Goal: Task Accomplishment & Management: Use online tool/utility

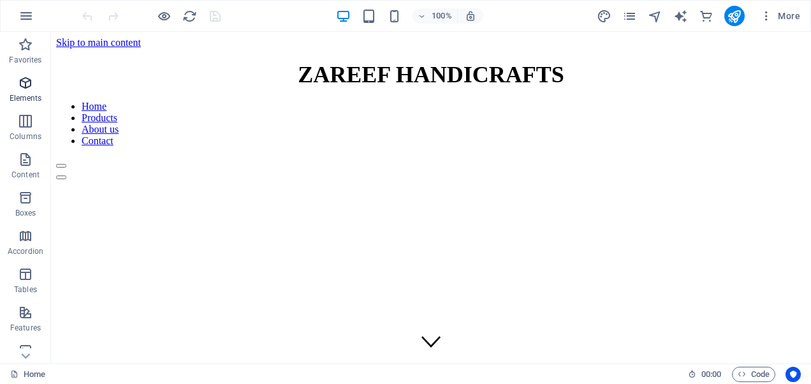
scroll to position [1548, 0]
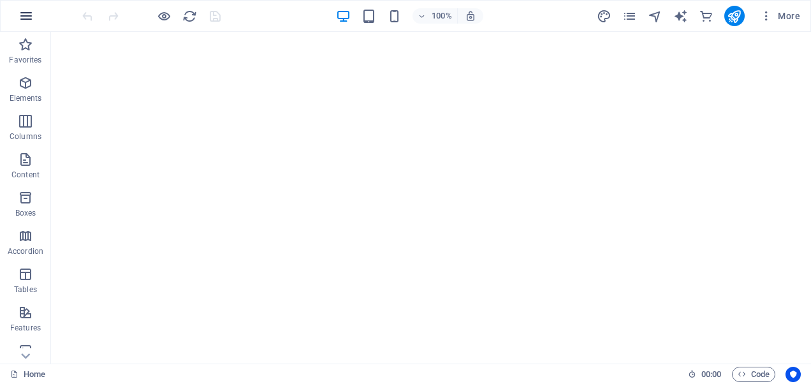
click at [17, 17] on button "button" at bounding box center [26, 16] width 31 height 31
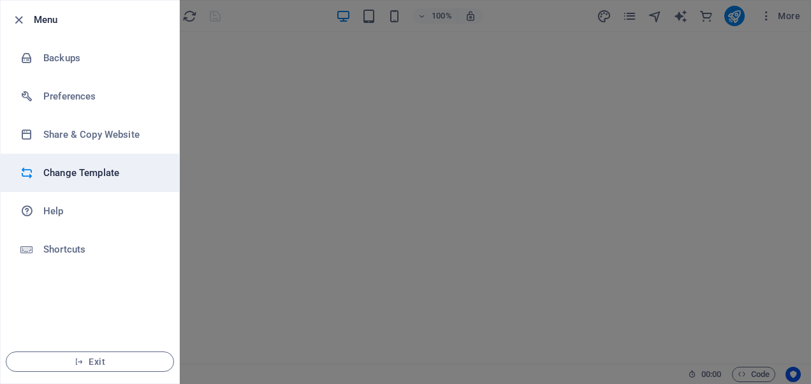
click at [92, 179] on h6 "Change Template" at bounding box center [102, 172] width 118 height 15
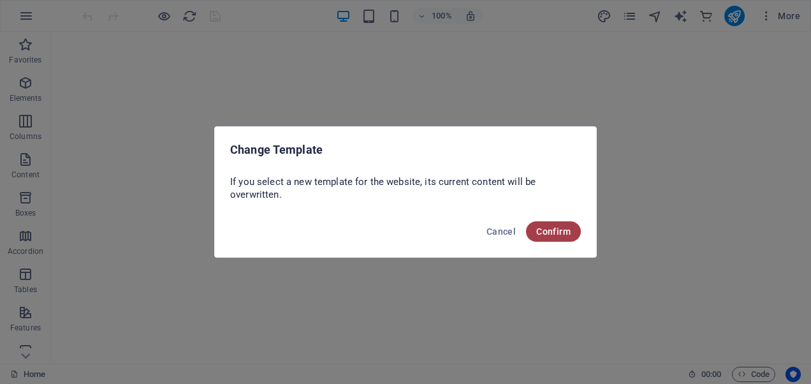
click at [566, 231] on span "Confirm" at bounding box center [553, 231] width 34 height 10
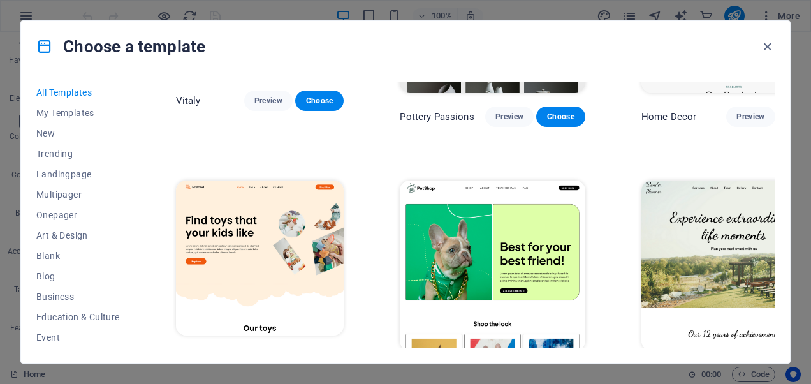
scroll to position [680, 0]
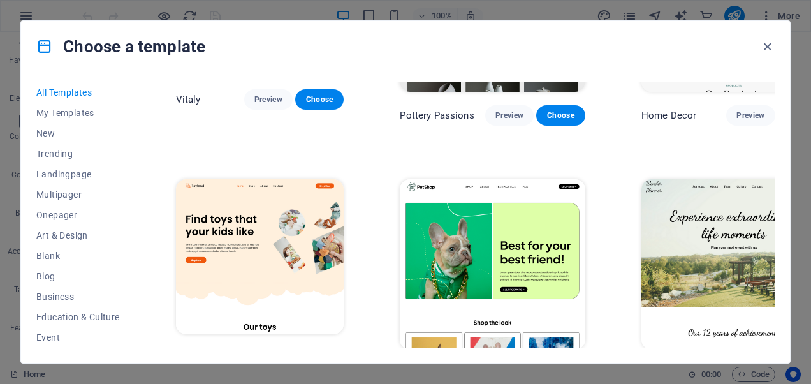
click at [464, 179] on img at bounding box center [492, 264] width 185 height 171
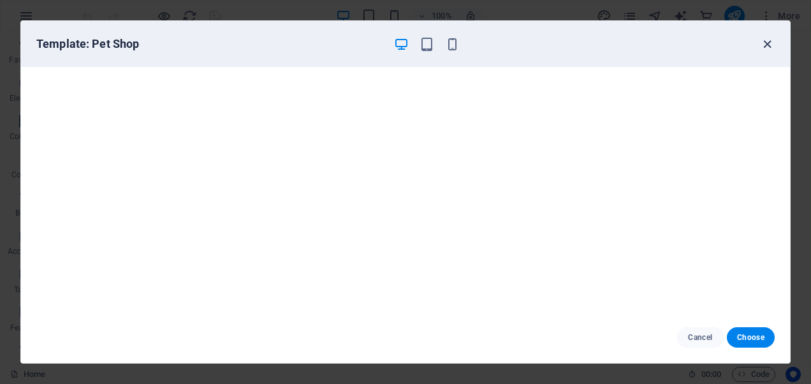
click at [765, 46] on icon "button" at bounding box center [767, 44] width 15 height 15
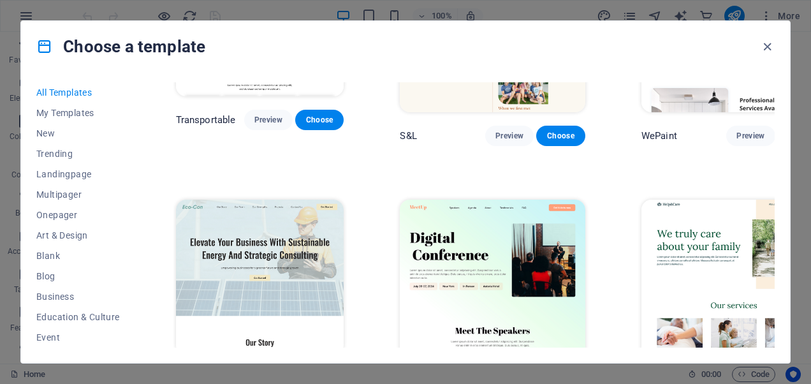
scroll to position [1190, 0]
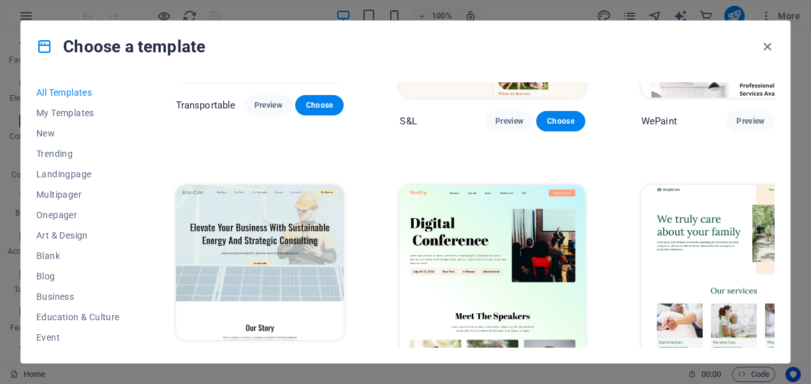
click at [661, 185] on img at bounding box center [733, 270] width 185 height 171
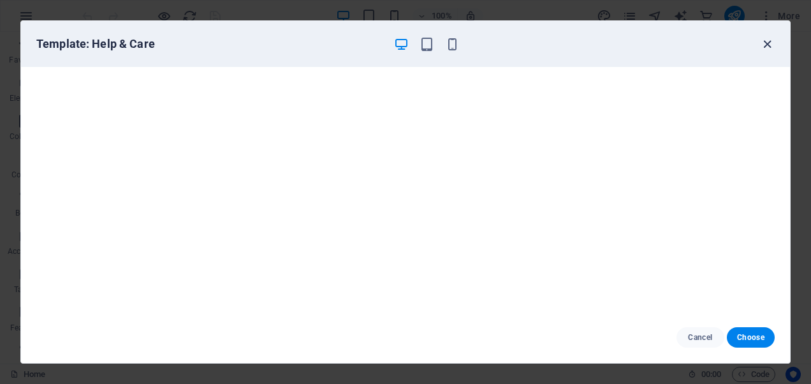
click at [765, 45] on icon "button" at bounding box center [767, 44] width 15 height 15
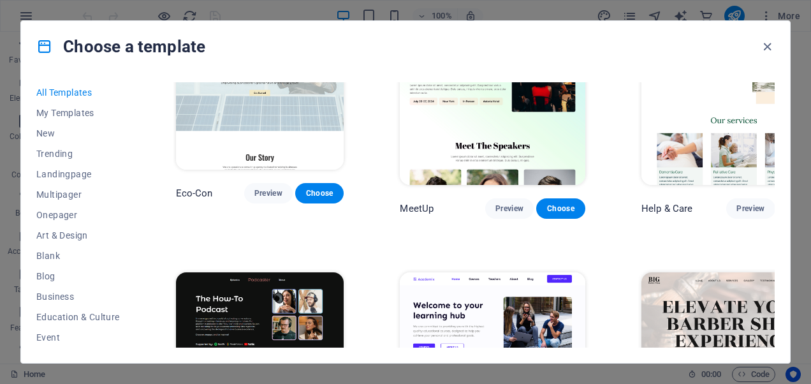
scroll to position [1381, 0]
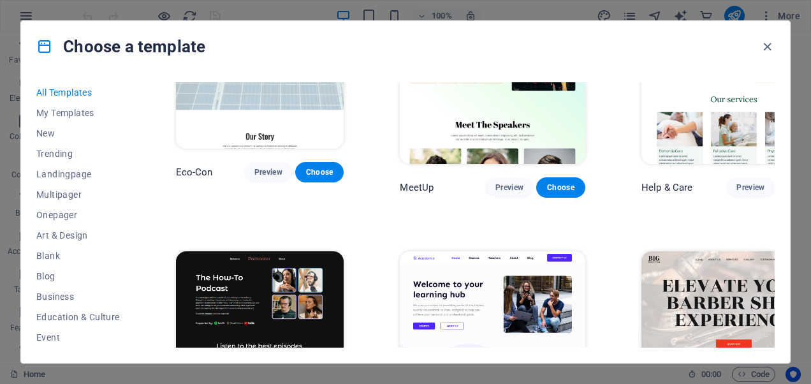
click at [245, 251] on img at bounding box center [260, 328] width 168 height 155
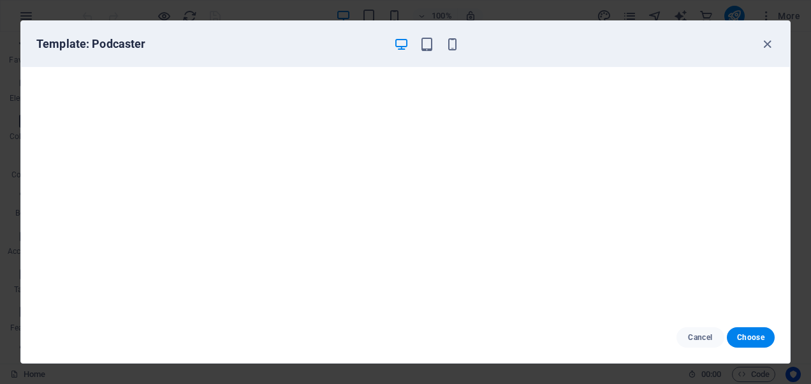
click at [759, 43] on div "Template: Podcaster" at bounding box center [405, 44] width 769 height 46
click at [762, 38] on icon "button" at bounding box center [767, 44] width 15 height 15
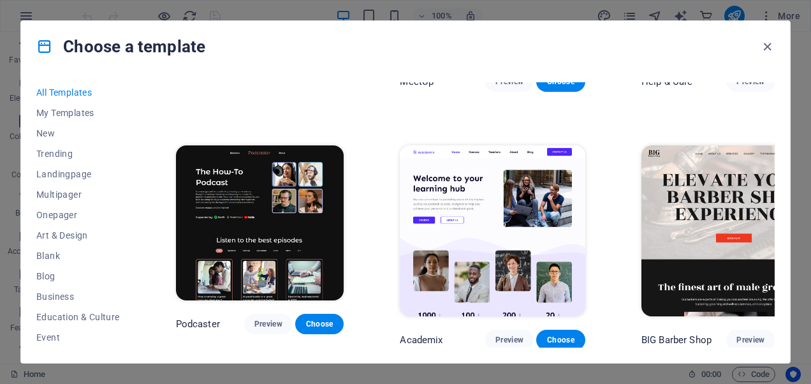
scroll to position [1488, 0]
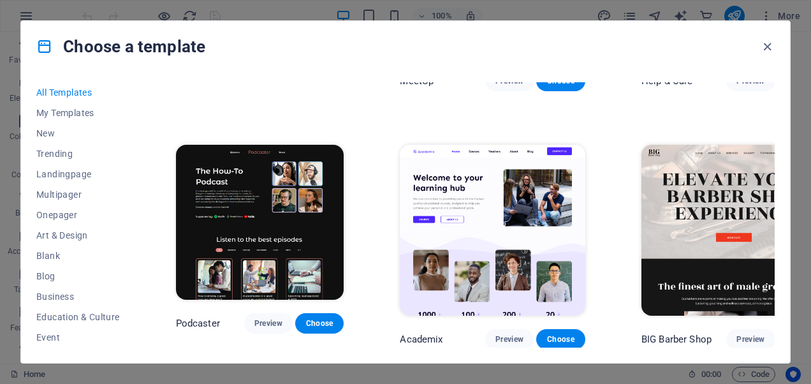
click at [716, 145] on img at bounding box center [733, 230] width 185 height 171
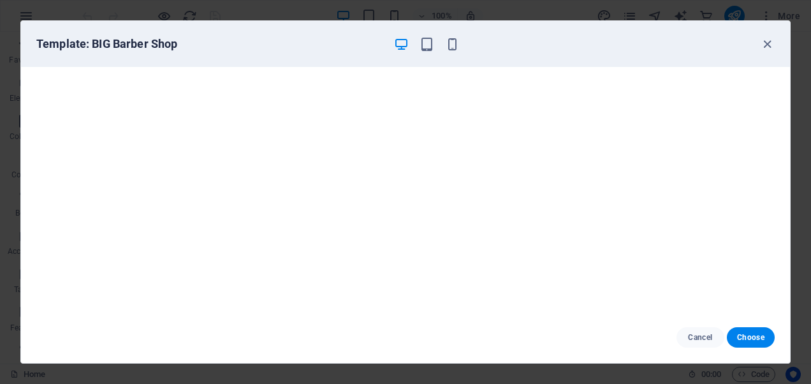
click at [769, 55] on div "Template: BIG Barber Shop" at bounding box center [405, 44] width 769 height 46
click at [766, 43] on icon "button" at bounding box center [767, 44] width 15 height 15
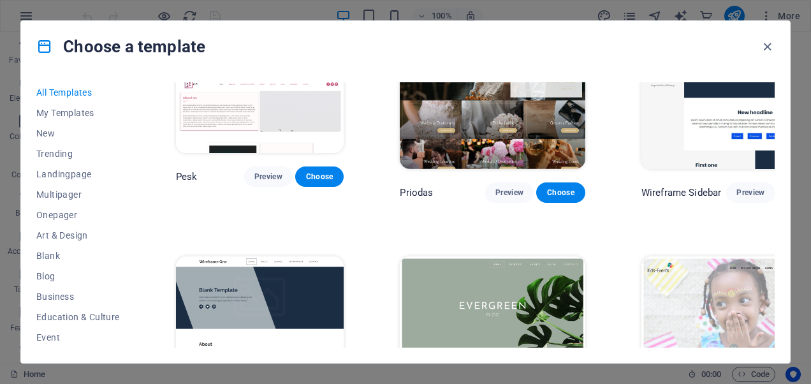
scroll to position [5059, 0]
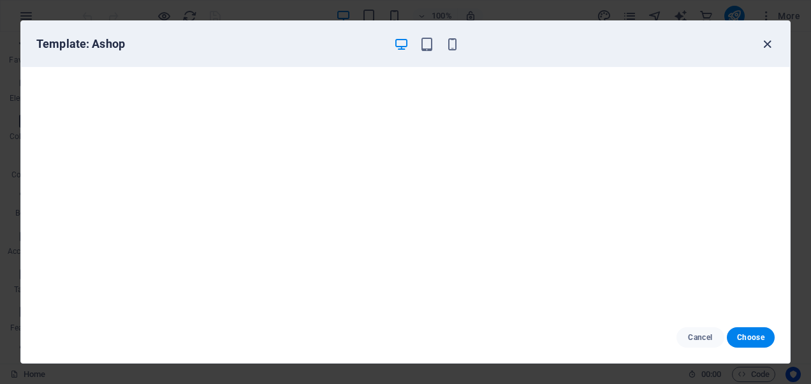
click at [764, 45] on icon "button" at bounding box center [767, 44] width 15 height 15
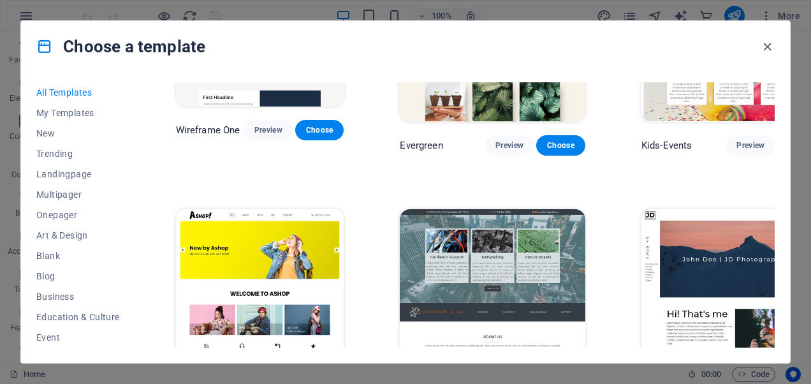
scroll to position [5314, 0]
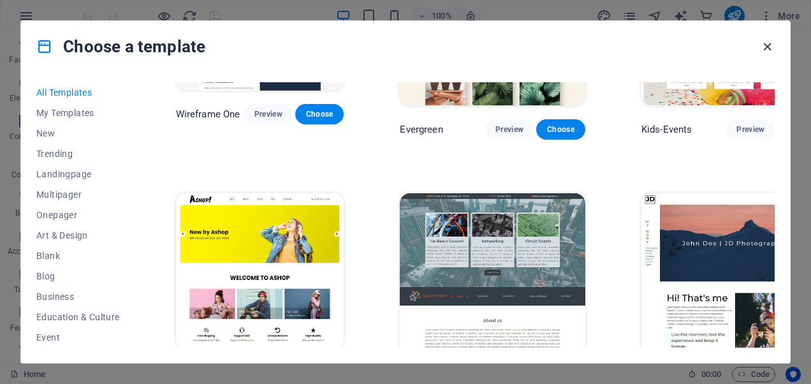
click at [768, 52] on icon "button" at bounding box center [767, 47] width 15 height 15
